Goal: Check status: Check status

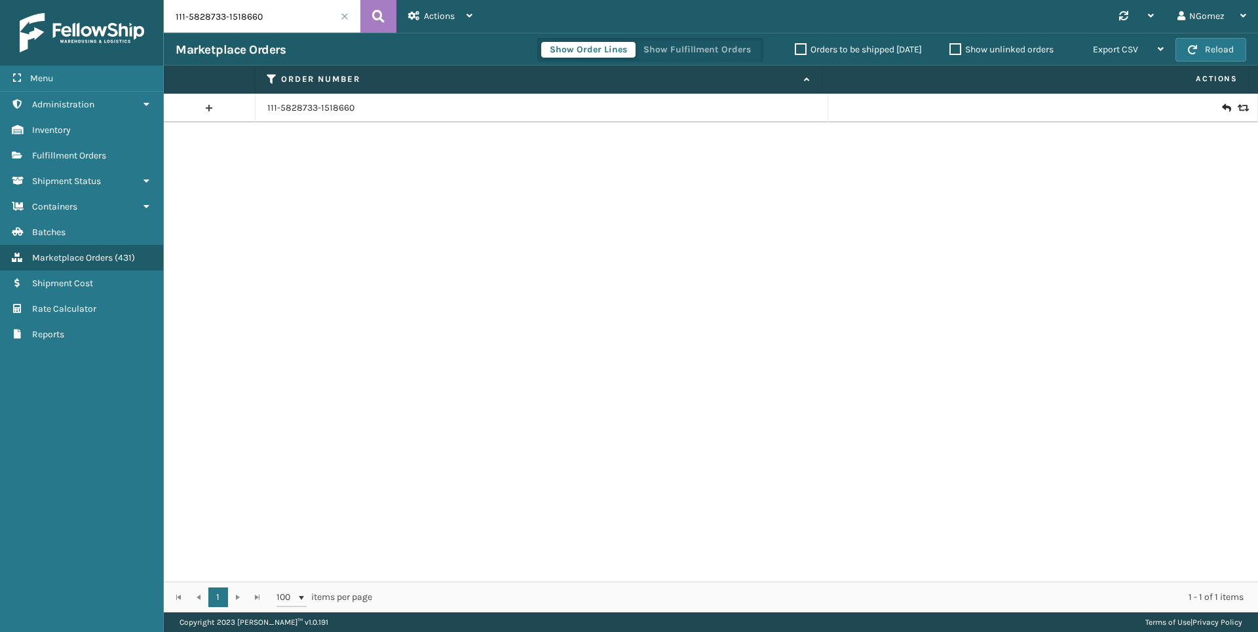
click at [283, 24] on input "111-5828733-1518660" at bounding box center [262, 16] width 196 height 33
paste input "2-3810496-674022"
type input "112-3810496-6740220"
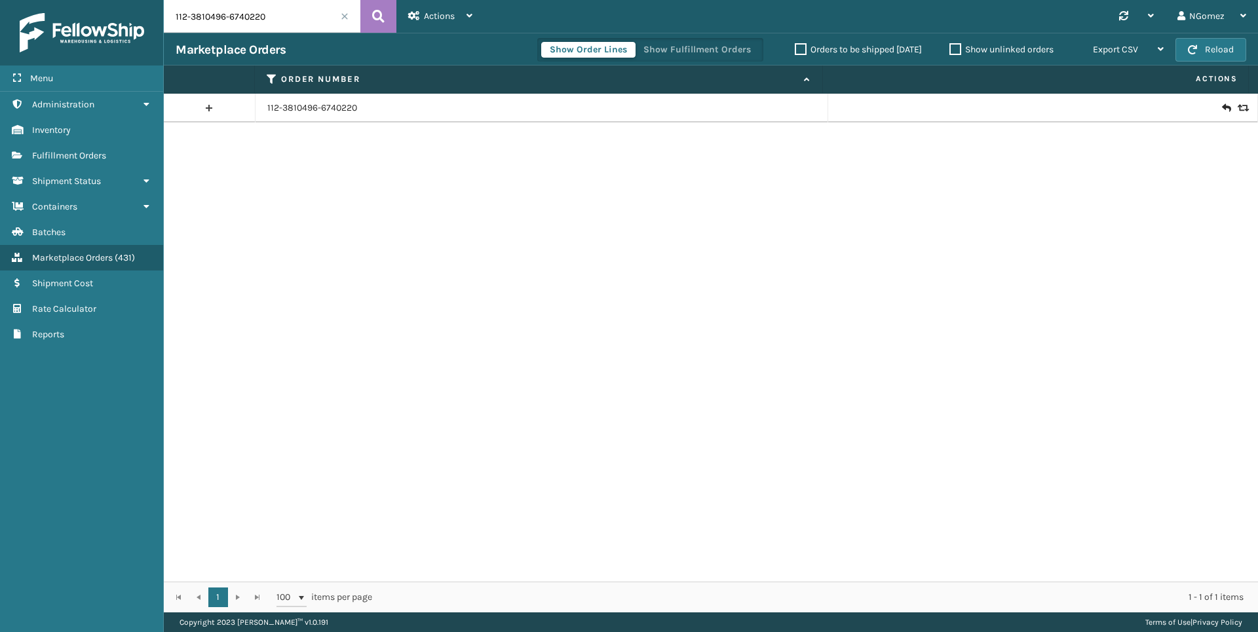
click at [1222, 108] on icon at bounding box center [1226, 108] width 8 height 13
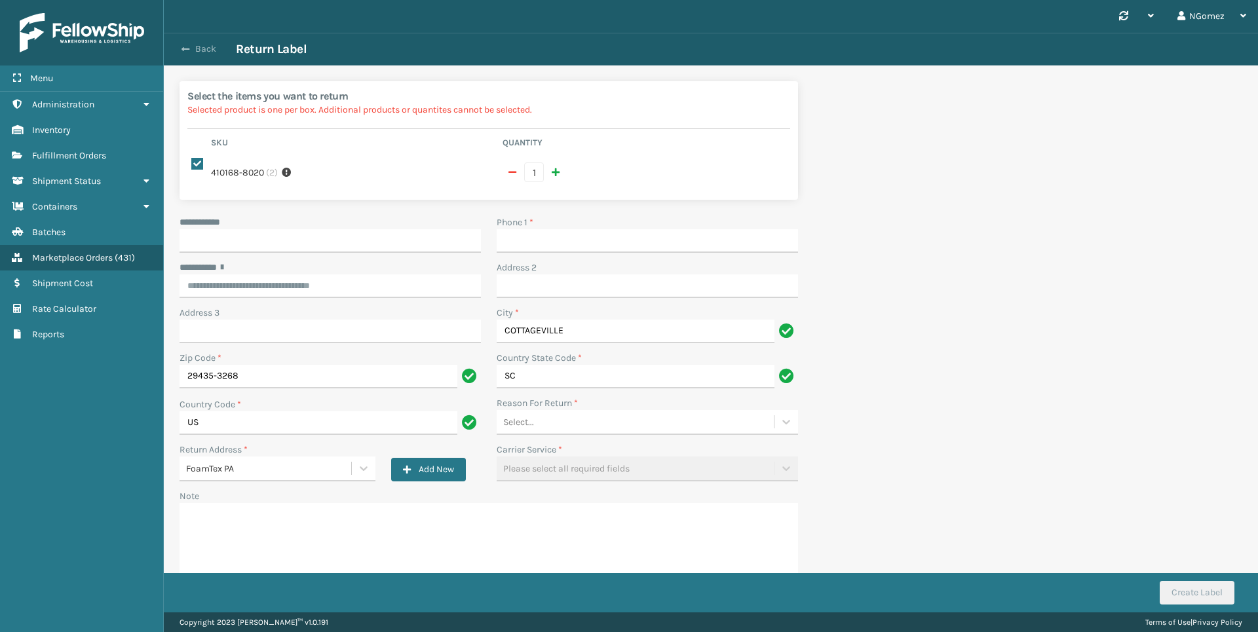
click at [187, 46] on span "button" at bounding box center [185, 49] width 8 height 9
